Goal: Navigation & Orientation: Find specific page/section

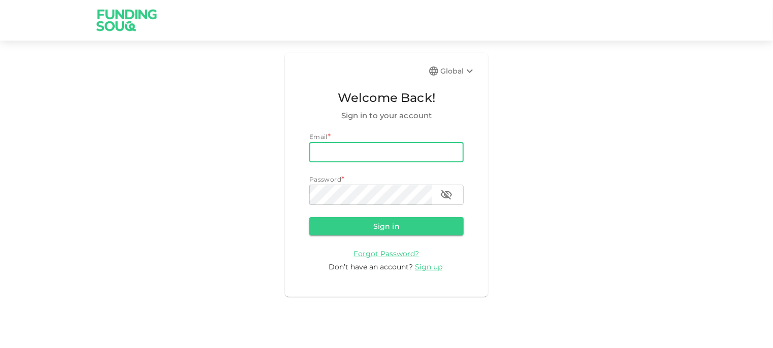
type input "[EMAIL_ADDRESS][DOMAIN_NAME]"
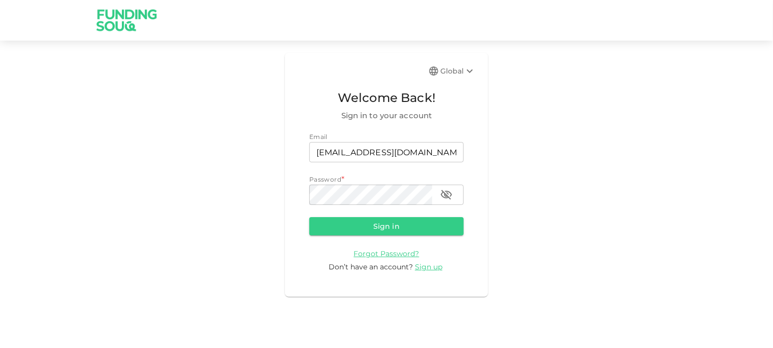
click at [372, 183] on div "Password *" at bounding box center [386, 180] width 154 height 10
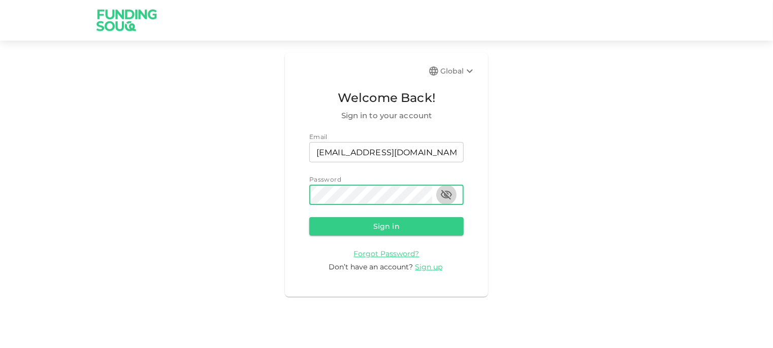
click at [449, 195] on icon "button" at bounding box center [446, 195] width 12 height 12
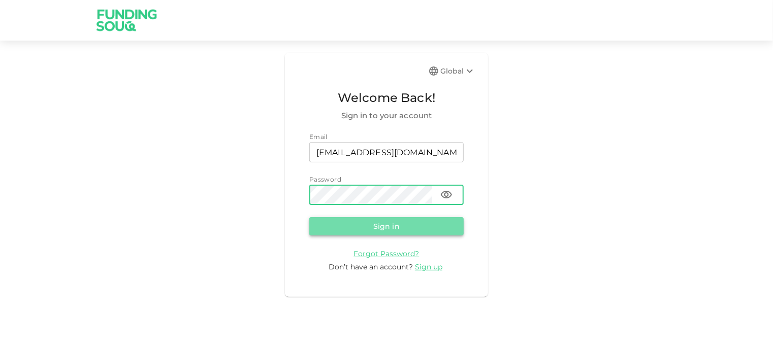
click at [384, 221] on button "Sign in" at bounding box center [386, 226] width 154 height 18
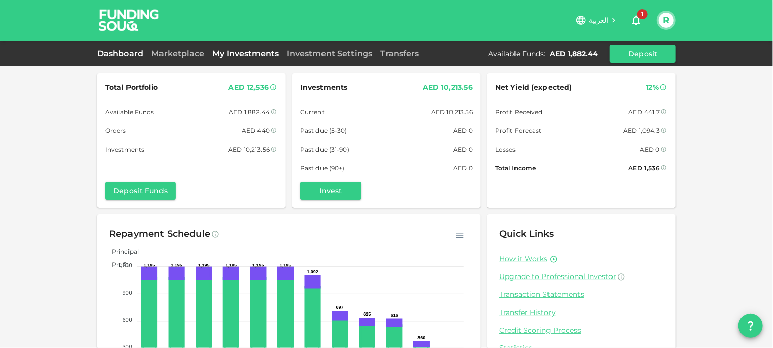
click at [229, 51] on link "My Investments" at bounding box center [245, 54] width 75 height 10
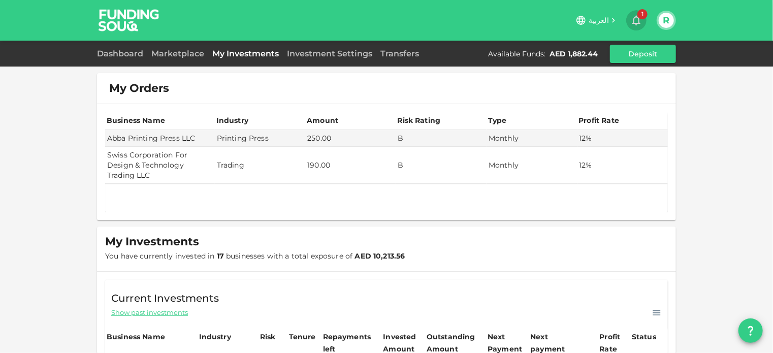
click at [633, 22] on icon "button" at bounding box center [636, 21] width 8 height 10
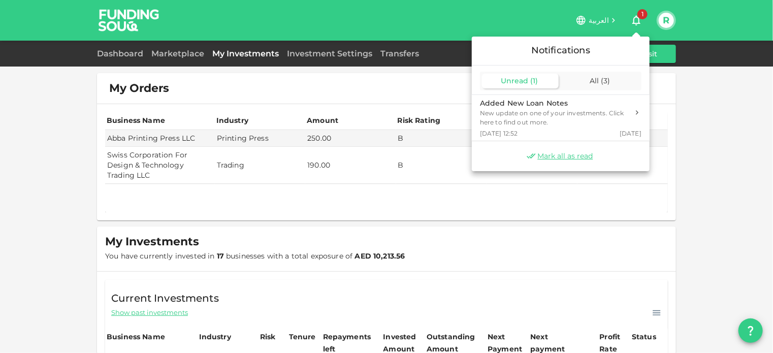
click at [672, 197] on div at bounding box center [386, 176] width 773 height 353
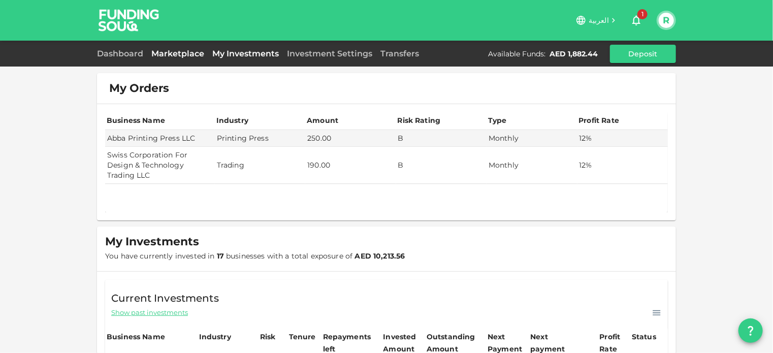
click at [176, 53] on link "Marketplace" at bounding box center [177, 54] width 61 height 10
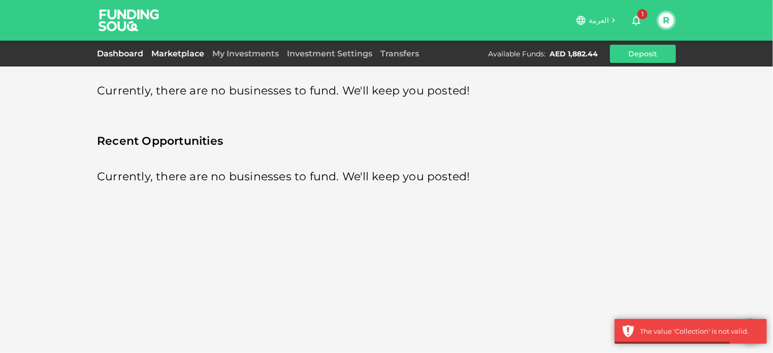
click at [128, 54] on link "Dashboard" at bounding box center [122, 54] width 50 height 10
